Goal: Find specific page/section: Find specific page/section

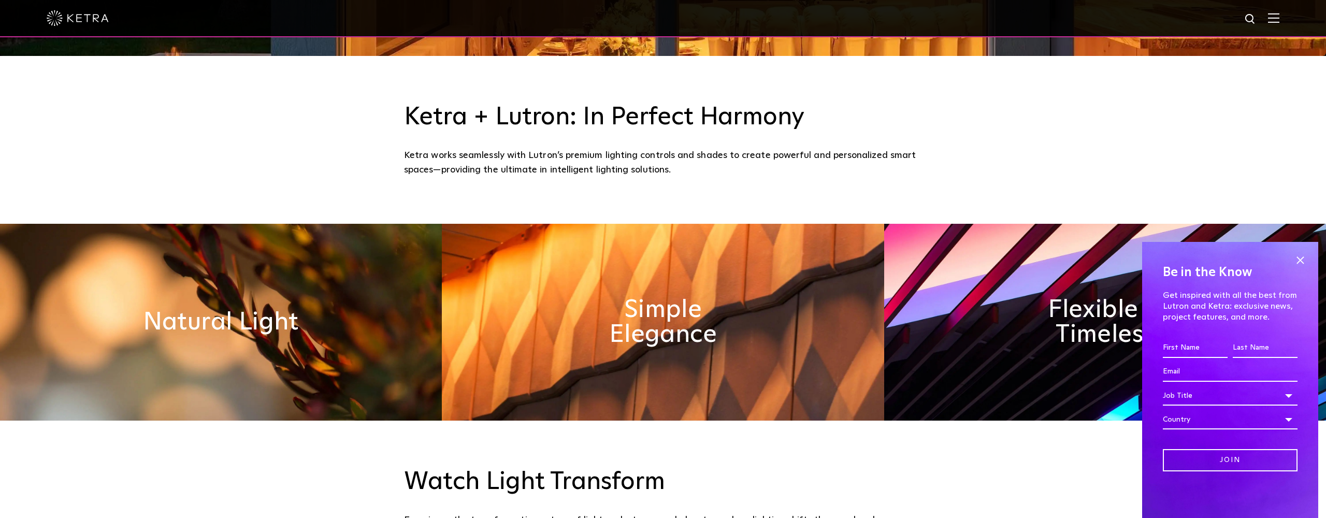
scroll to position [460, 0]
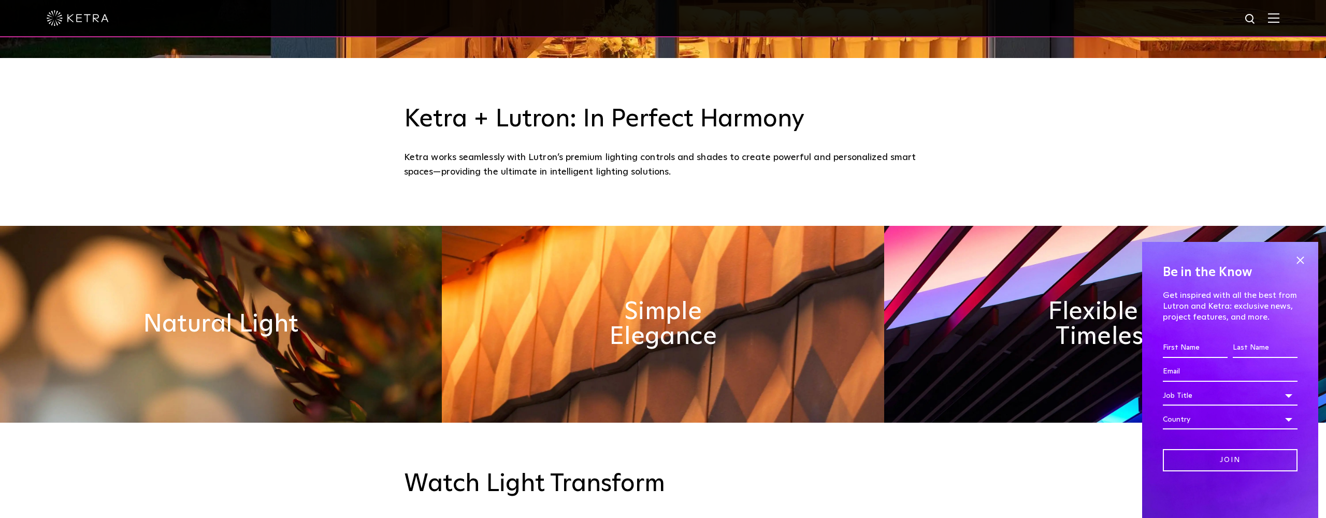
click at [598, 150] on div "Ketra works seamlessly with Lutron’s premium lighting controls and shades to cr…" at bounding box center [663, 165] width 518 height 30
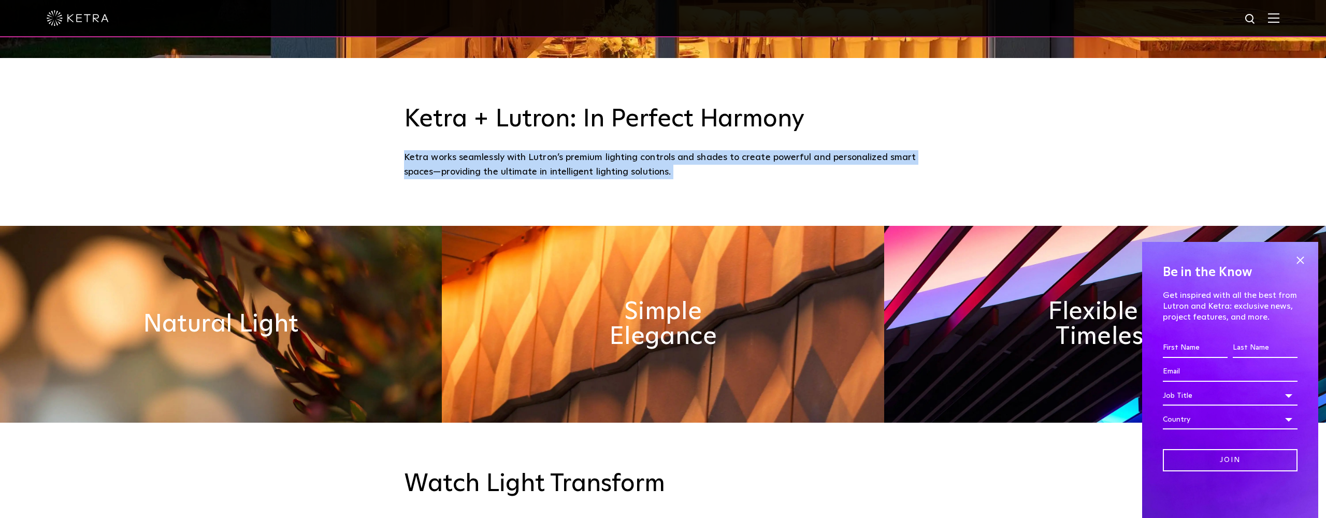
click at [598, 150] on div "Ketra works seamlessly with Lutron’s premium lighting controls and shades to cr…" at bounding box center [663, 165] width 518 height 30
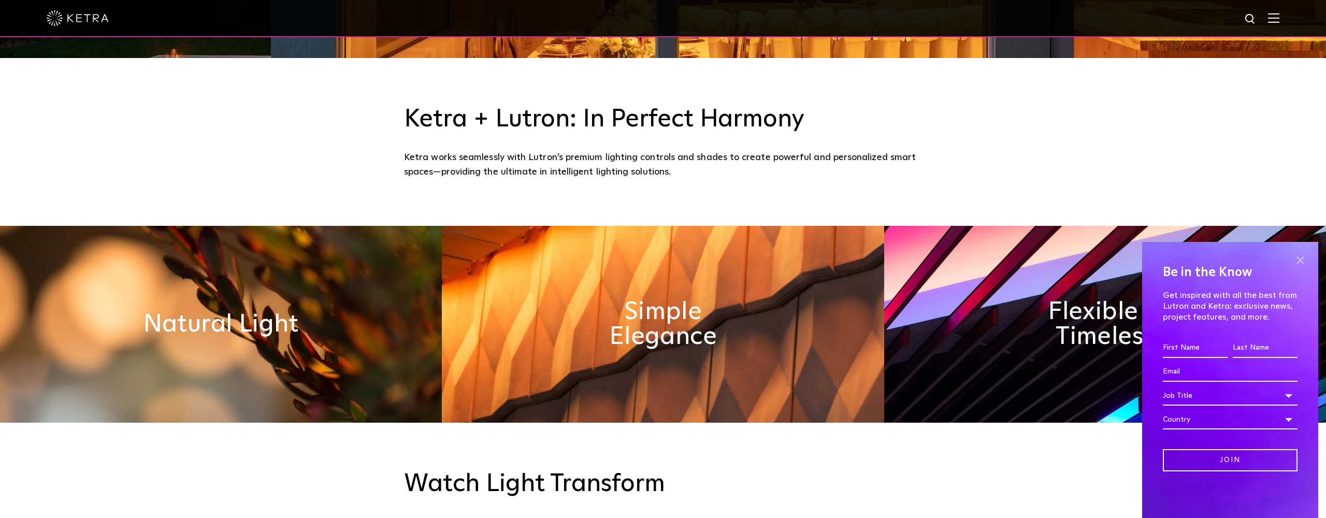
click at [1301, 263] on span at bounding box center [1300, 260] width 16 height 16
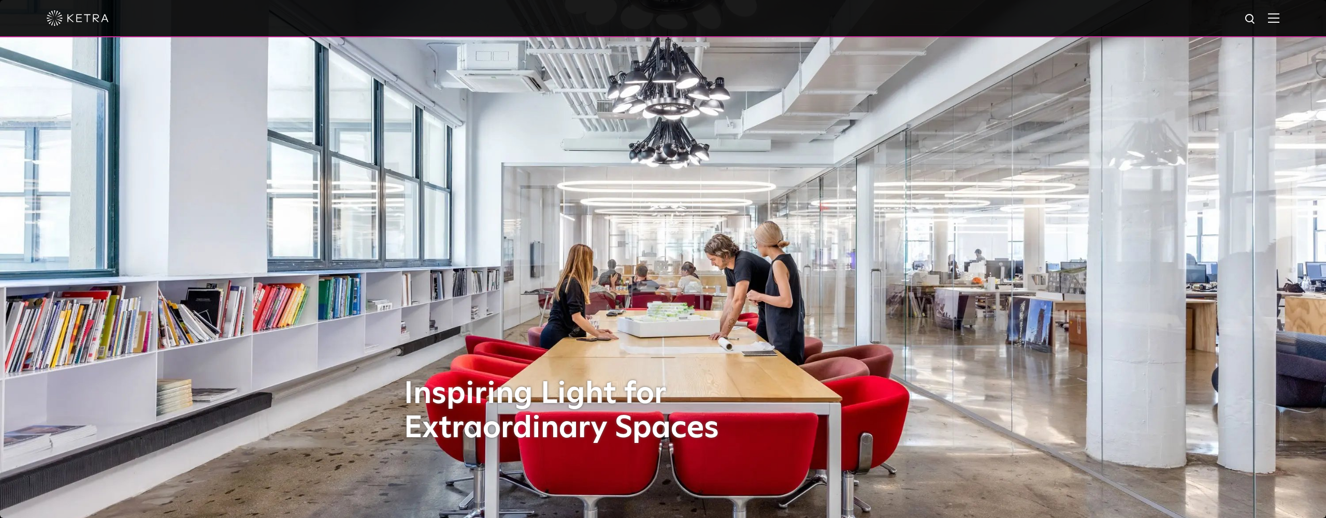
scroll to position [0, 0]
click at [1277, 18] on img at bounding box center [1273, 18] width 11 height 10
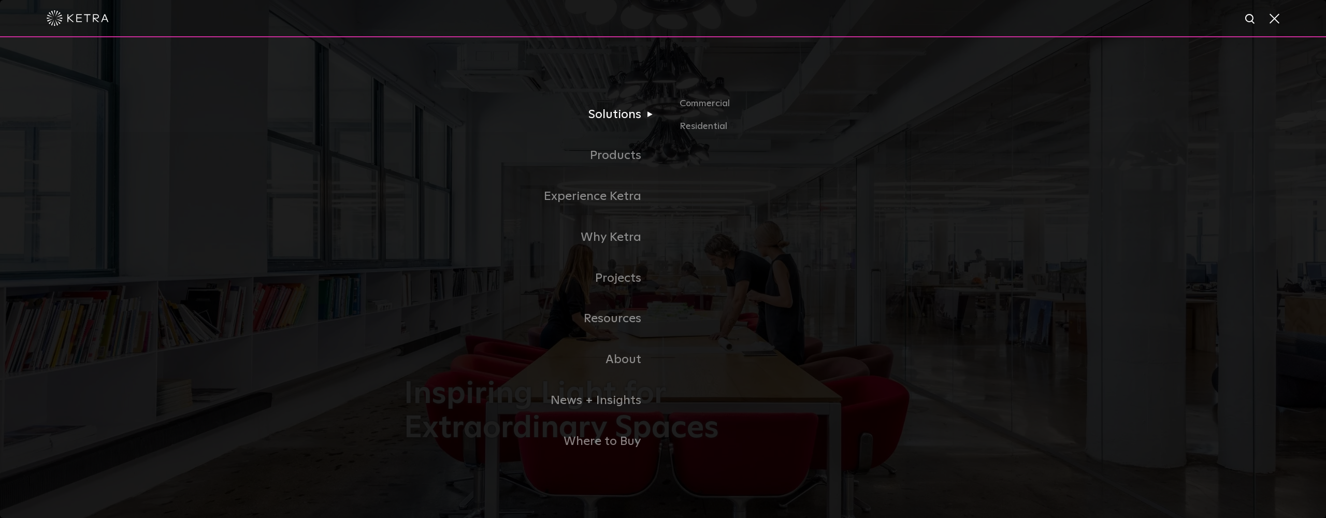
click at [616, 117] on link "Solutions" at bounding box center [533, 114] width 259 height 41
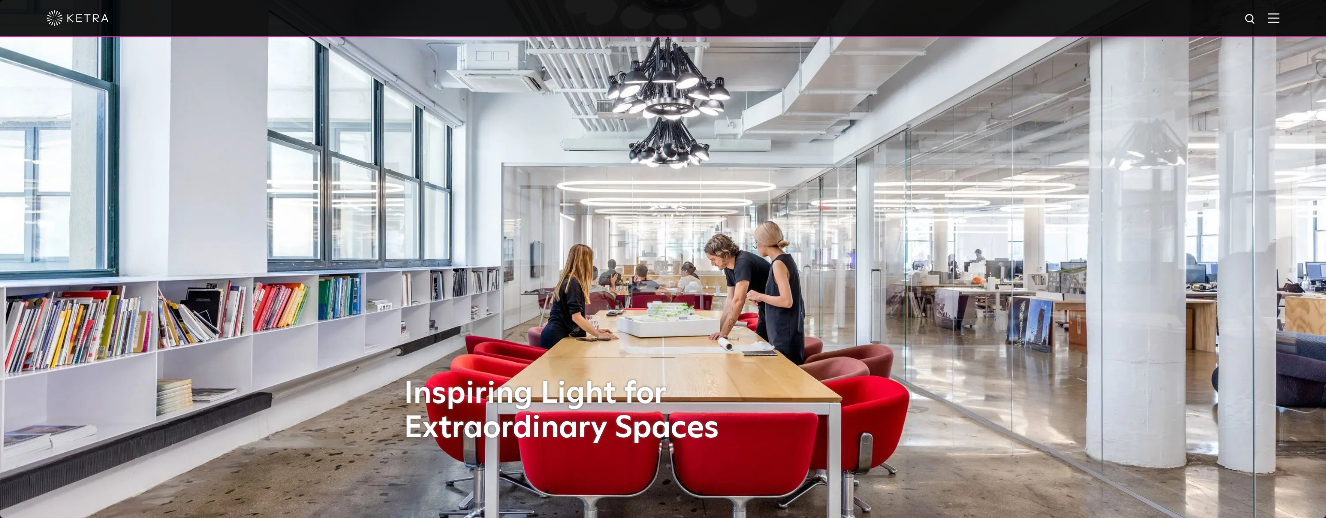
click at [1275, 16] on img at bounding box center [1273, 18] width 11 height 10
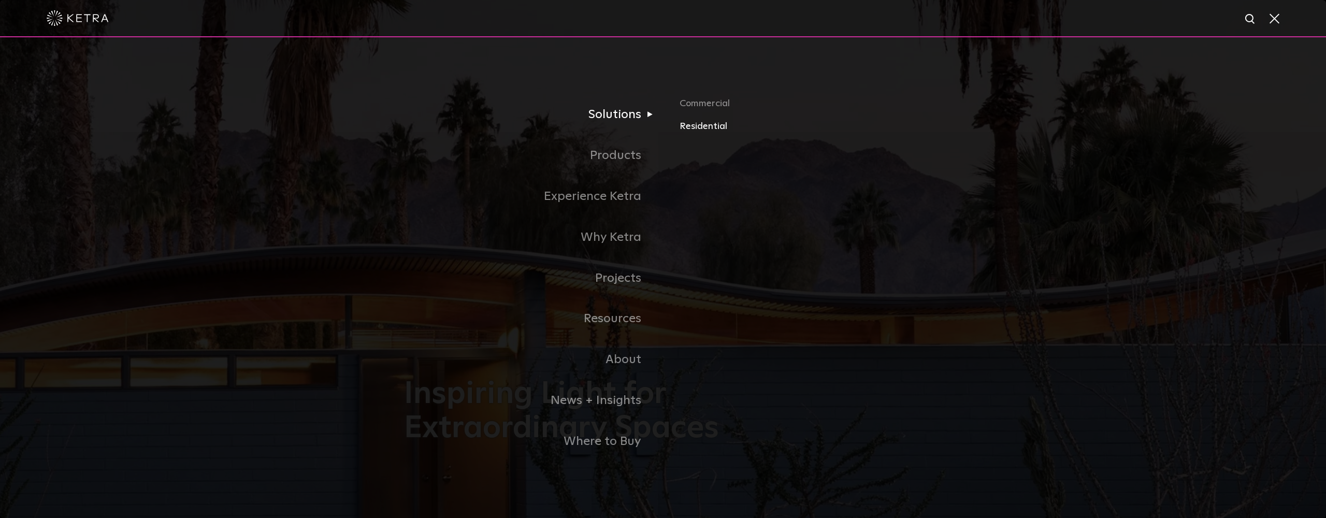
click at [696, 126] on link "Residential" at bounding box center [800, 126] width 242 height 15
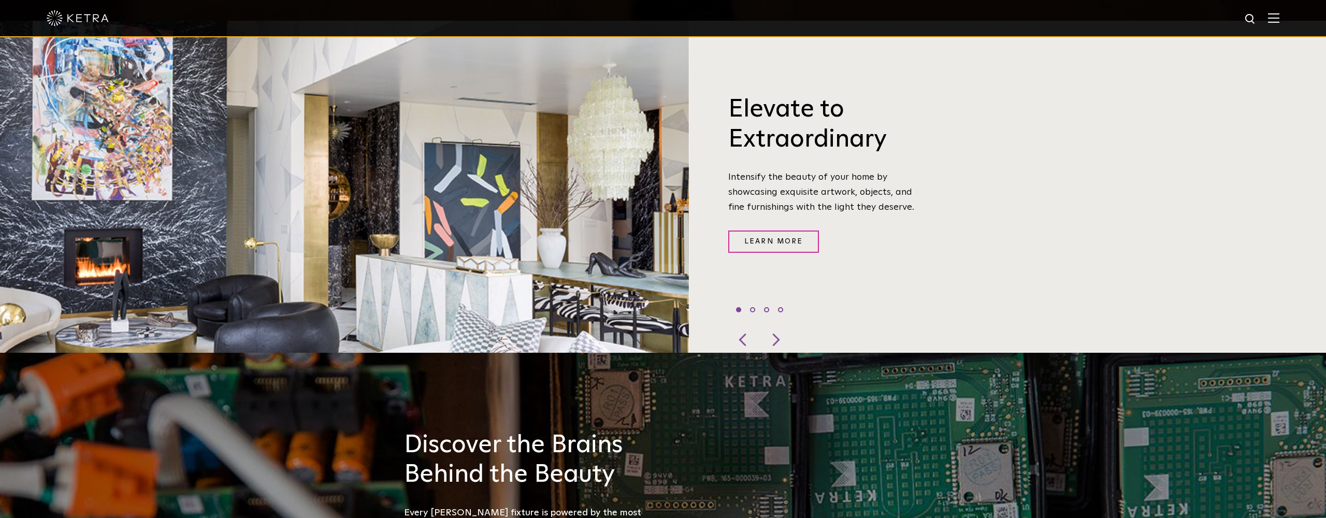
scroll to position [395, 0]
